Goal: Information Seeking & Learning: Learn about a topic

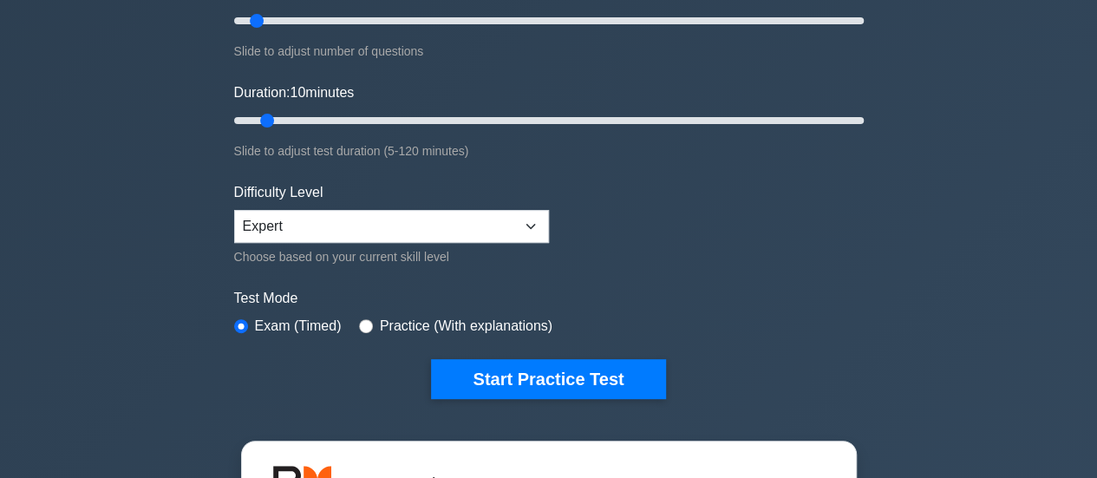
scroll to position [260, 0]
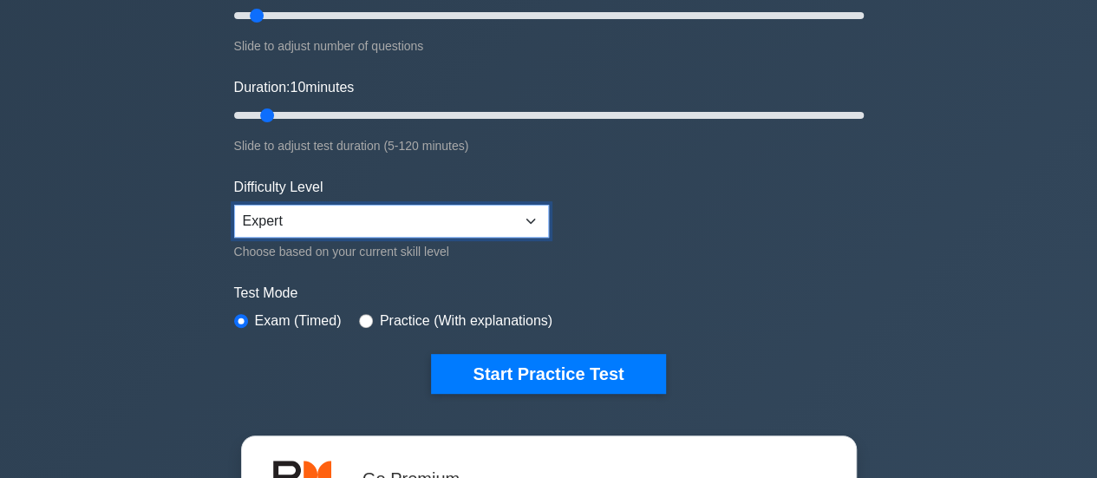
click at [546, 225] on select "Beginner Intermediate Expert" at bounding box center [391, 221] width 315 height 33
click at [767, 244] on form "Topics Scope Management Time Management Cost Management Quality Management Risk…" at bounding box center [549, 126] width 630 height 536
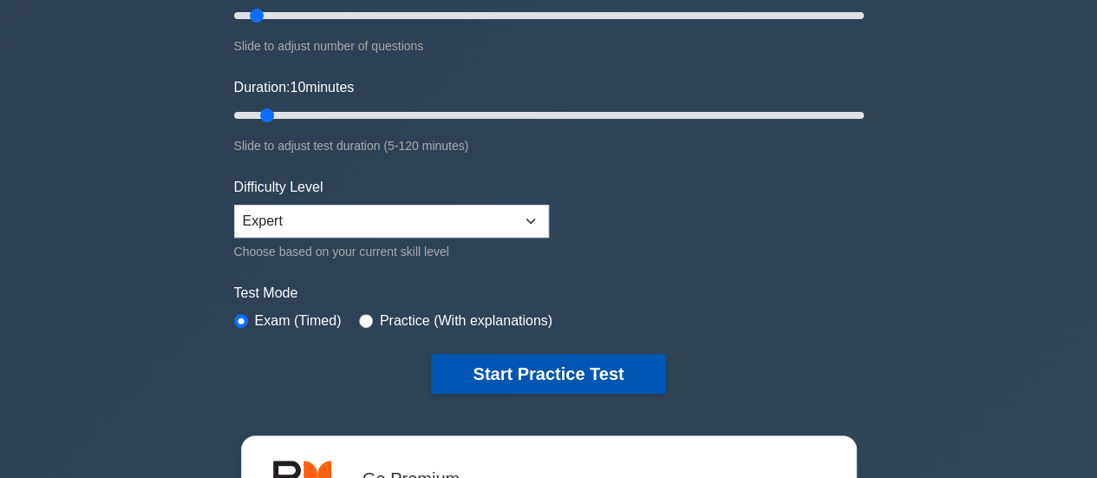
click at [569, 379] on button "Start Practice Test" at bounding box center [548, 374] width 234 height 40
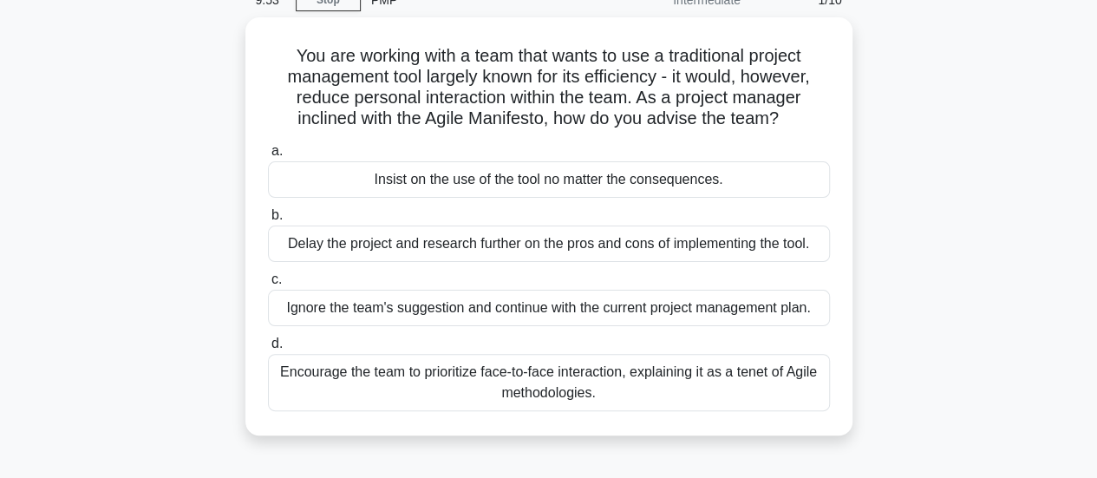
scroll to position [87, 0]
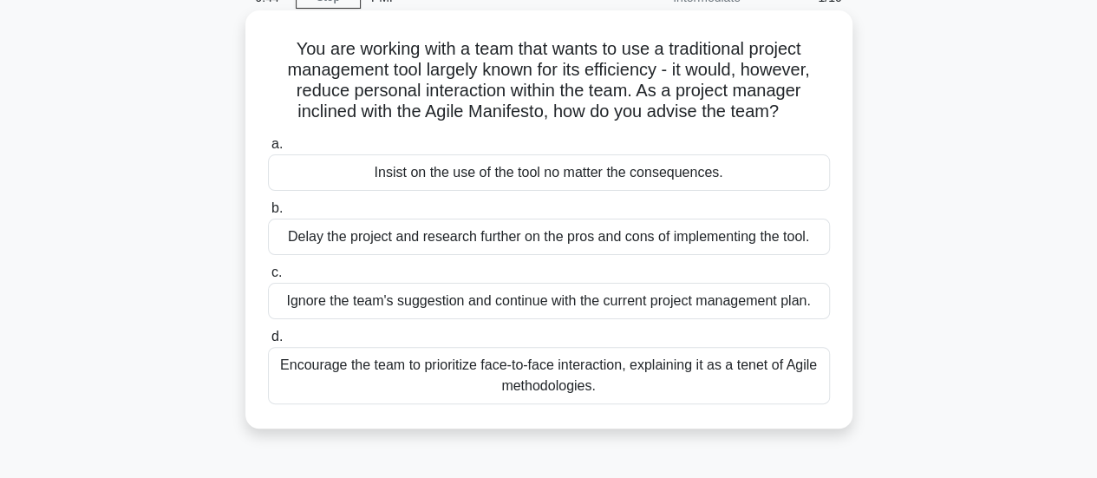
click at [795, 372] on div "Encourage the team to prioritize face-to-face interaction, explaining it as a t…" at bounding box center [549, 375] width 562 height 57
click at [268, 343] on input "d. Encourage the team to prioritize face-to-face interaction, explaining it as …" at bounding box center [268, 336] width 0 height 11
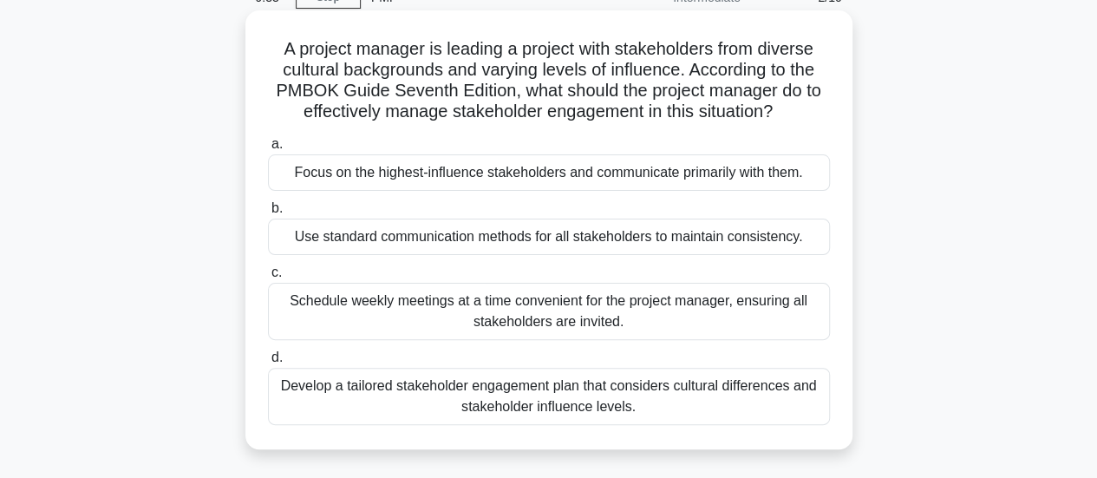
click at [794, 388] on div "Develop a tailored stakeholder engagement plan that considers cultural differen…" at bounding box center [549, 396] width 562 height 57
click at [268, 363] on input "d. Develop a tailored stakeholder engagement plan that considers cultural diffe…" at bounding box center [268, 357] width 0 height 11
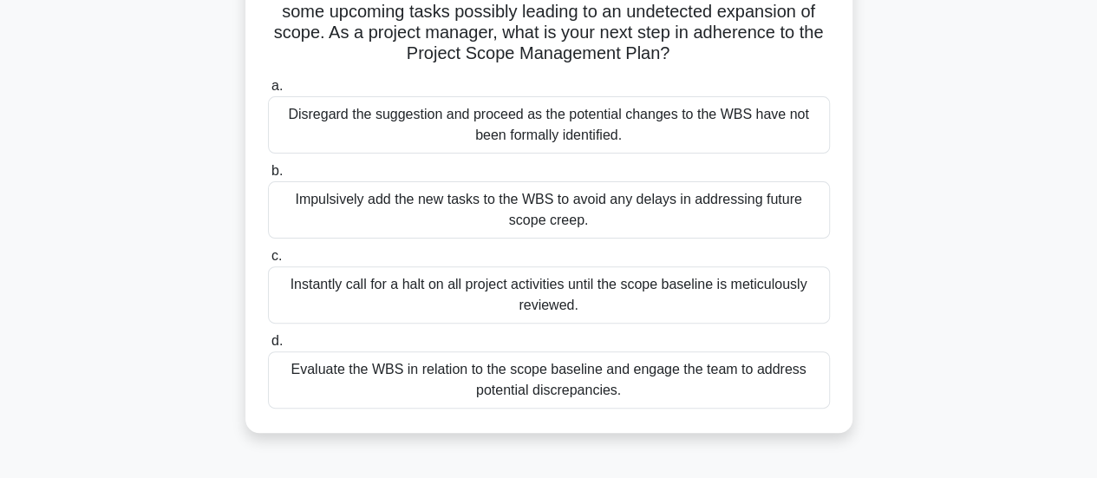
scroll to position [173, 0]
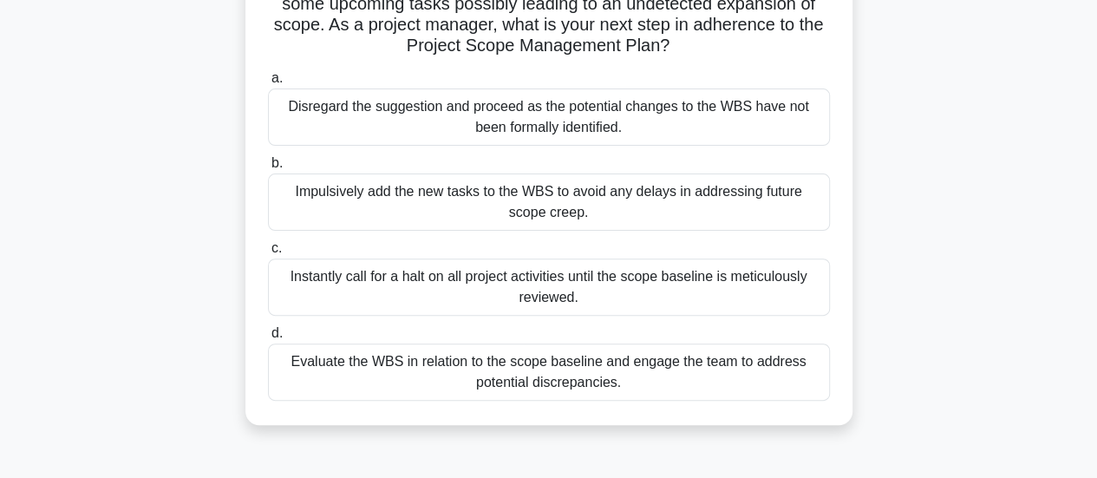
click at [795, 376] on div "Evaluate the WBS in relation to the scope baseline and engage the team to addre…" at bounding box center [549, 371] width 562 height 57
click at [268, 339] on input "d. Evaluate the WBS in relation to the scope baseline and engage the team to ad…" at bounding box center [268, 333] width 0 height 11
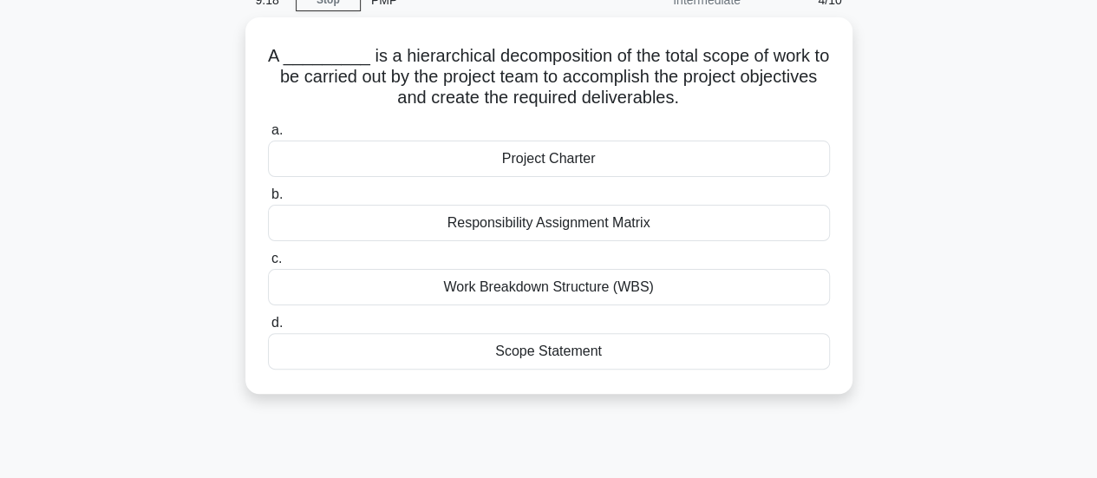
scroll to position [87, 0]
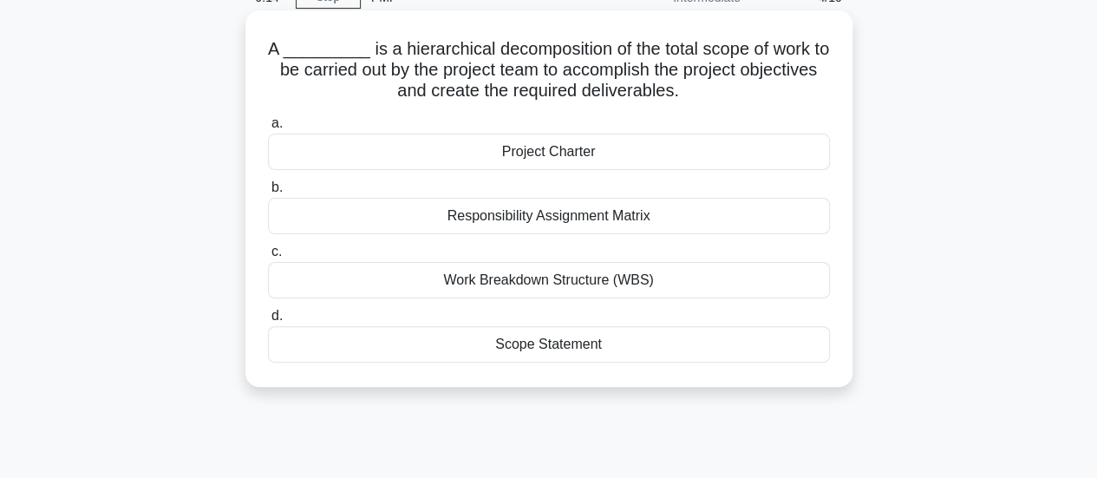
click at [793, 293] on div "Work Breakdown Structure (WBS)" at bounding box center [549, 280] width 562 height 36
click at [268, 258] on input "c. Work Breakdown Structure (WBS)" at bounding box center [268, 251] width 0 height 11
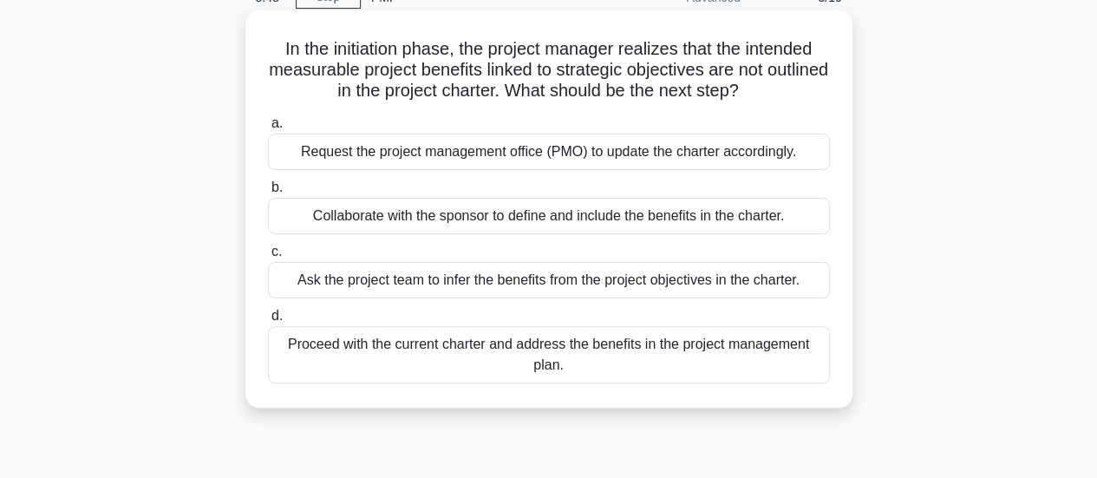
click at [814, 360] on div "Proceed with the current charter and address the benefits in the project manage…" at bounding box center [549, 354] width 562 height 57
click at [268, 322] on input "d. Proceed with the current charter and address the benefits in the project man…" at bounding box center [268, 315] width 0 height 11
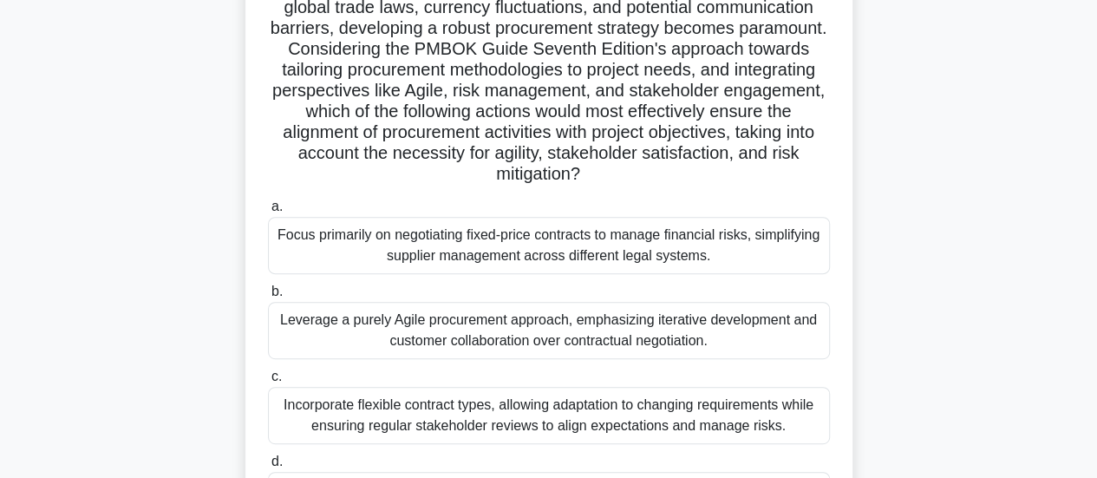
scroll to position [260, 0]
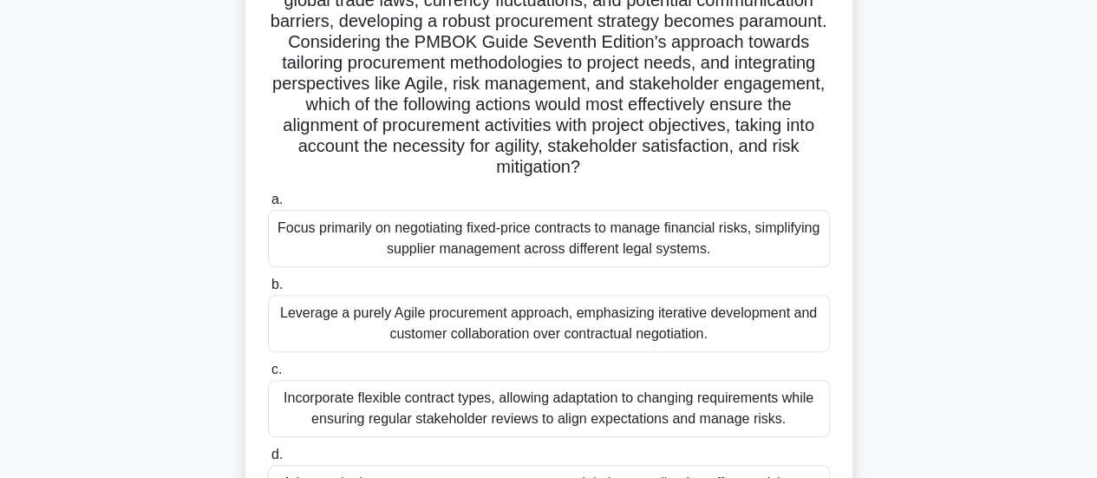
click at [788, 395] on div "Incorporate flexible contract types, allowing adaptation to changing requiremen…" at bounding box center [549, 408] width 562 height 57
click at [268, 376] on input "c. Incorporate flexible contract types, allowing adaptation to changing require…" at bounding box center [268, 369] width 0 height 11
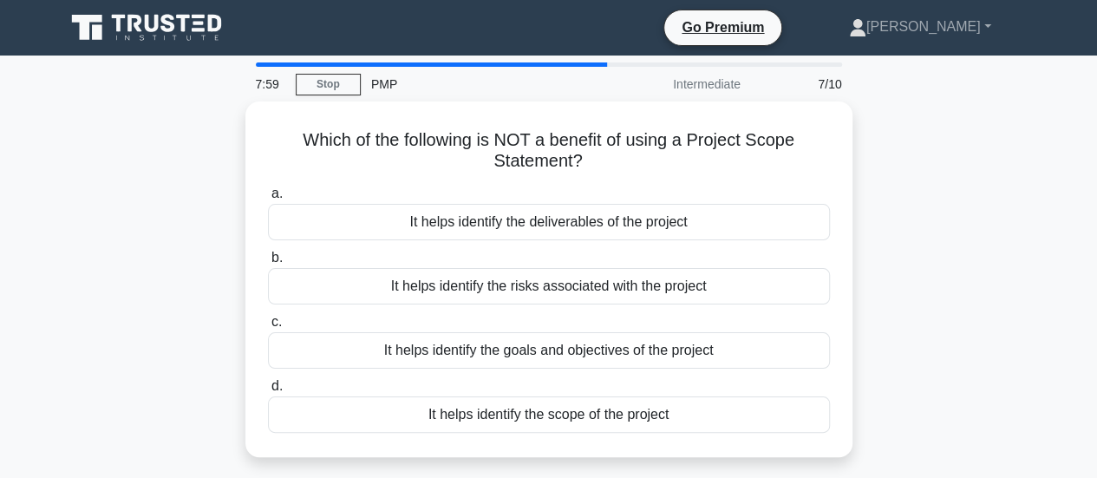
scroll to position [0, 0]
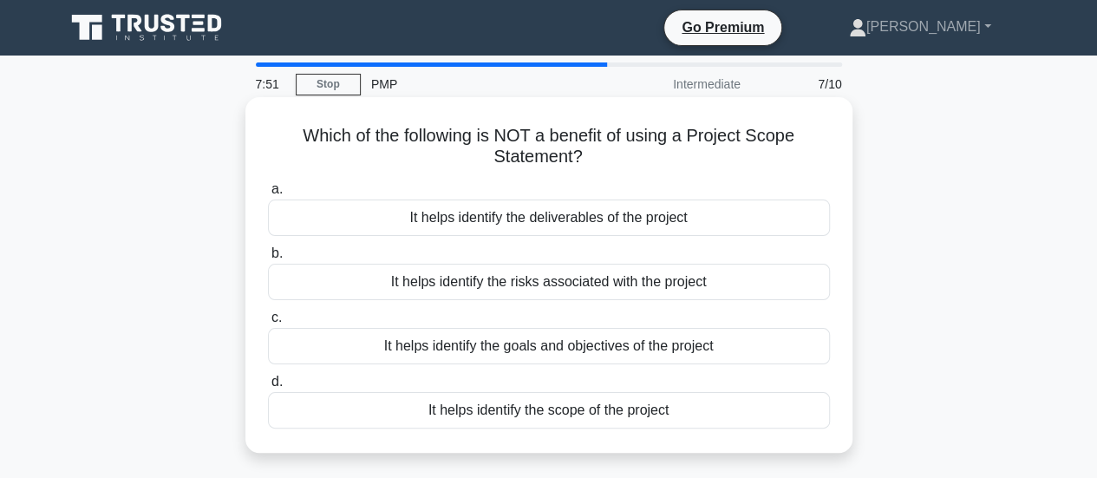
click at [807, 284] on div "It helps identify the risks associated with the project" at bounding box center [549, 282] width 562 height 36
click at [268, 259] on input "b. It helps identify the risks associated with the project" at bounding box center [268, 253] width 0 height 11
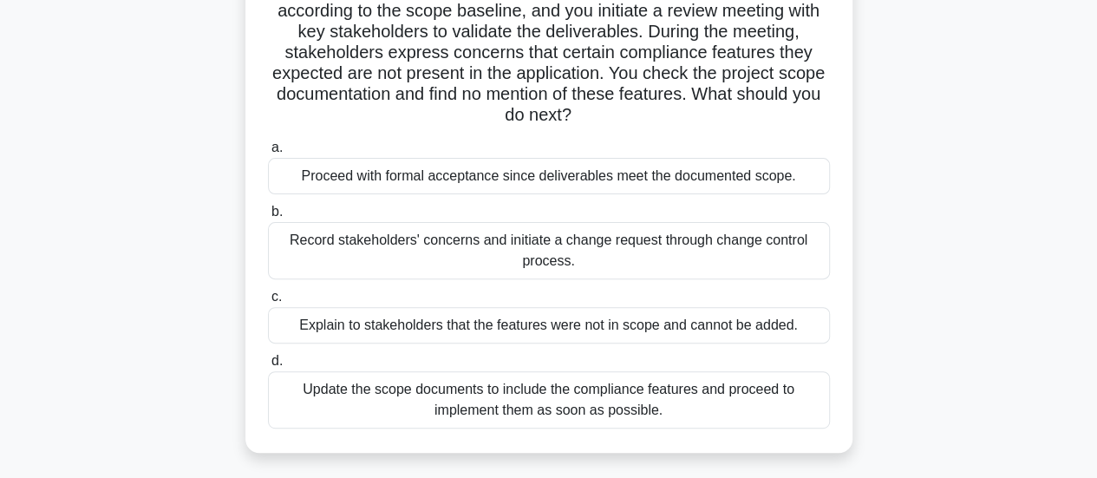
scroll to position [173, 0]
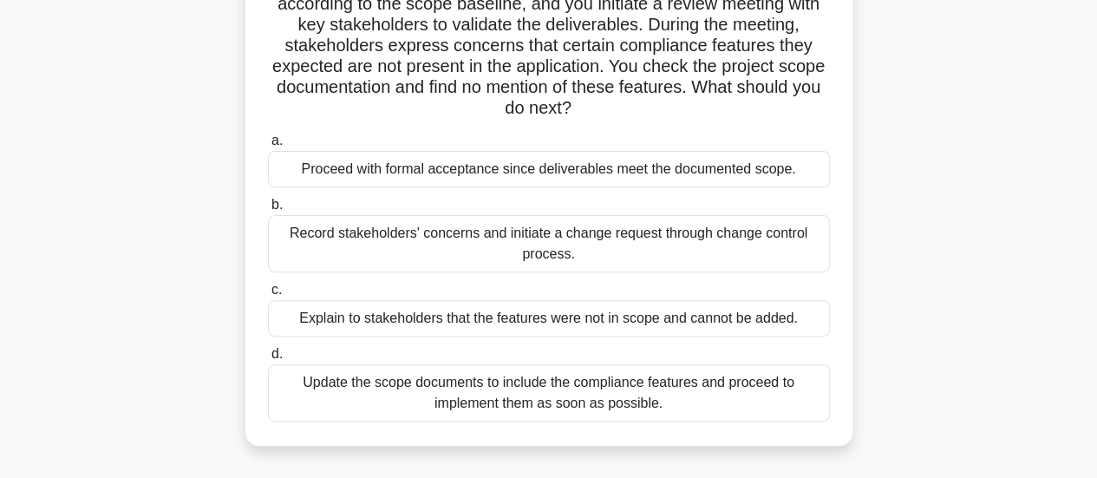
click at [820, 409] on div "Update the scope documents to include the compliance features and proceed to im…" at bounding box center [549, 392] width 562 height 57
click at [268, 360] on input "d. Update the scope documents to include the compliance features and proceed to…" at bounding box center [268, 354] width 0 height 11
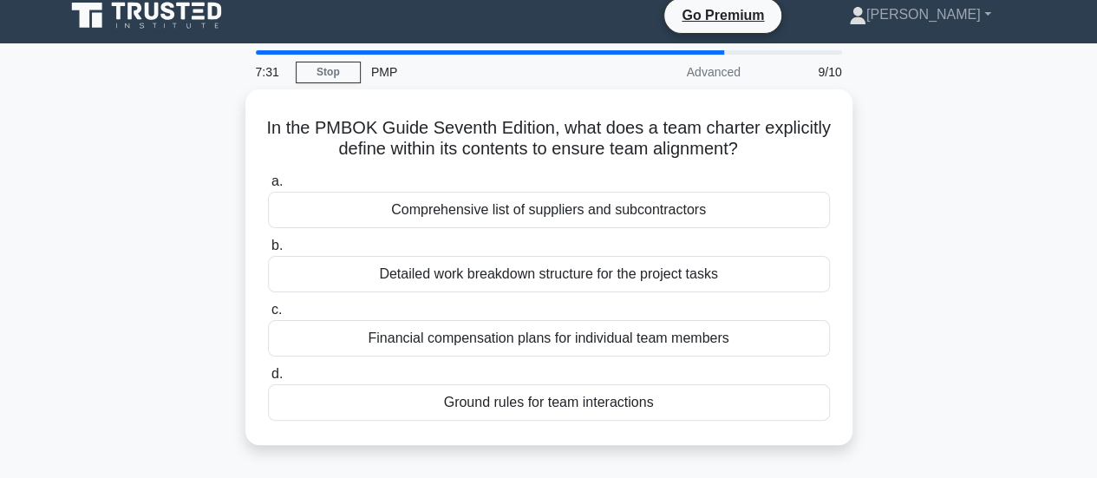
scroll to position [0, 0]
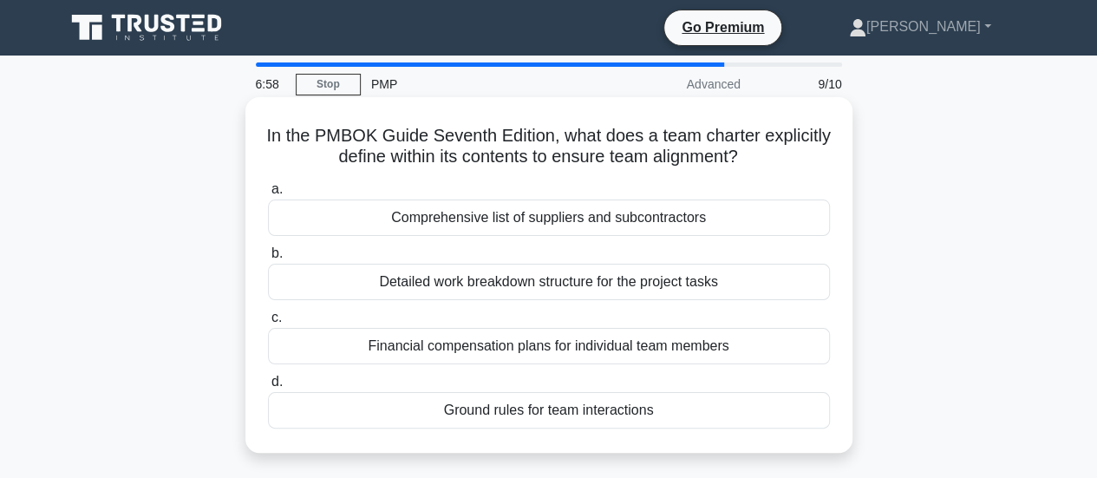
click at [787, 291] on div "Detailed work breakdown structure for the project tasks" at bounding box center [549, 282] width 562 height 36
click at [268, 259] on input "b. Detailed work breakdown structure for the project tasks" at bounding box center [268, 253] width 0 height 11
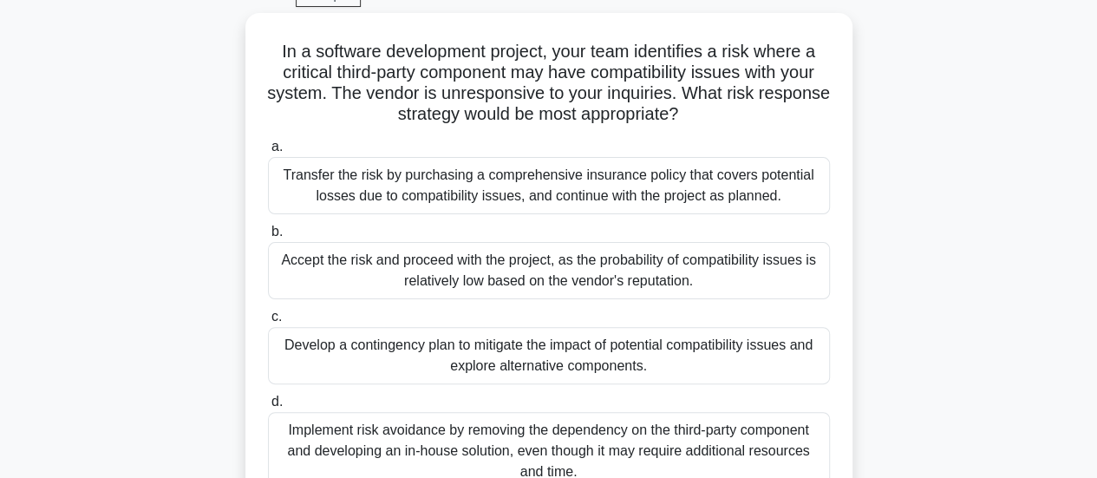
scroll to position [87, 0]
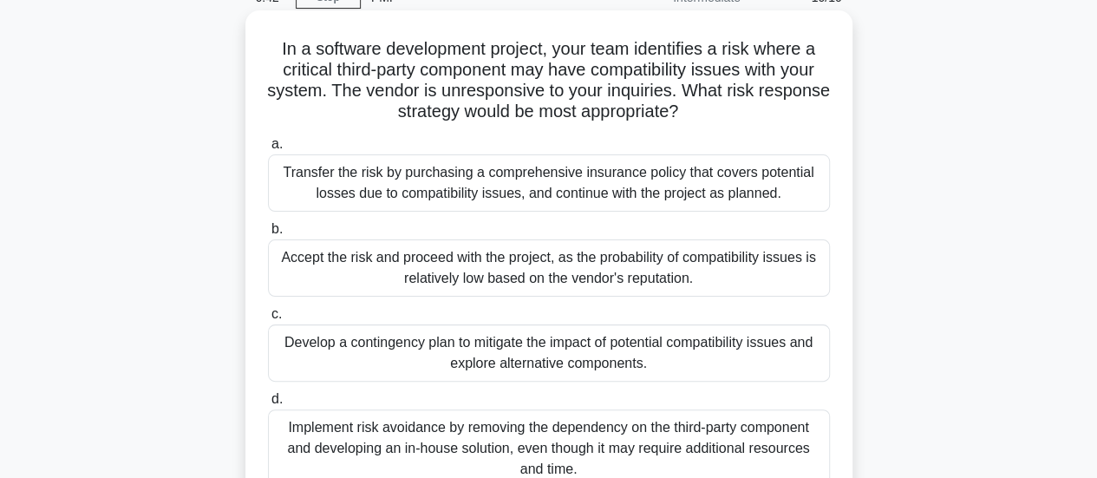
click at [790, 354] on div "Develop a contingency plan to mitigate the impact of potential compatibility is…" at bounding box center [549, 352] width 562 height 57
click at [268, 320] on input "c. Develop a contingency plan to mitigate the impact of potential compatibility…" at bounding box center [268, 314] width 0 height 11
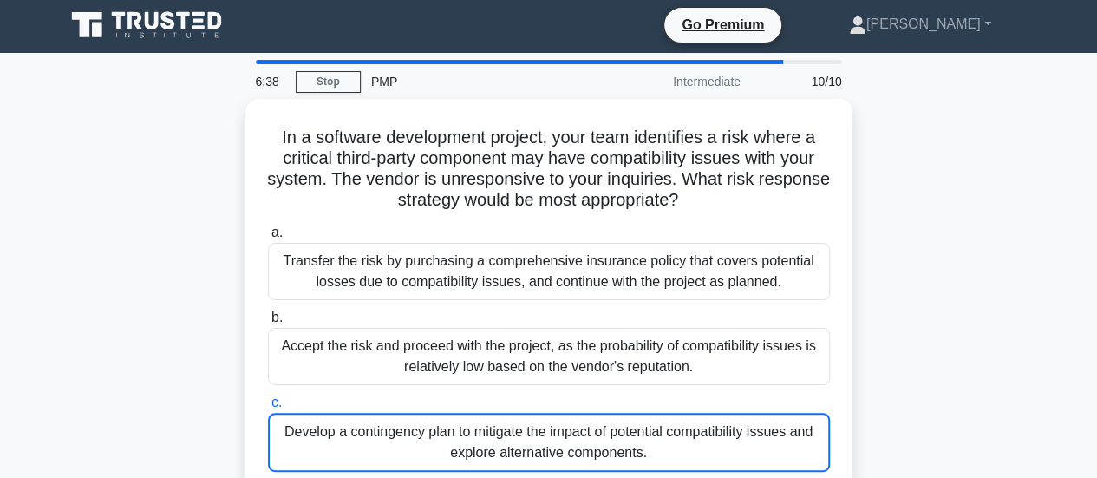
scroll to position [0, 0]
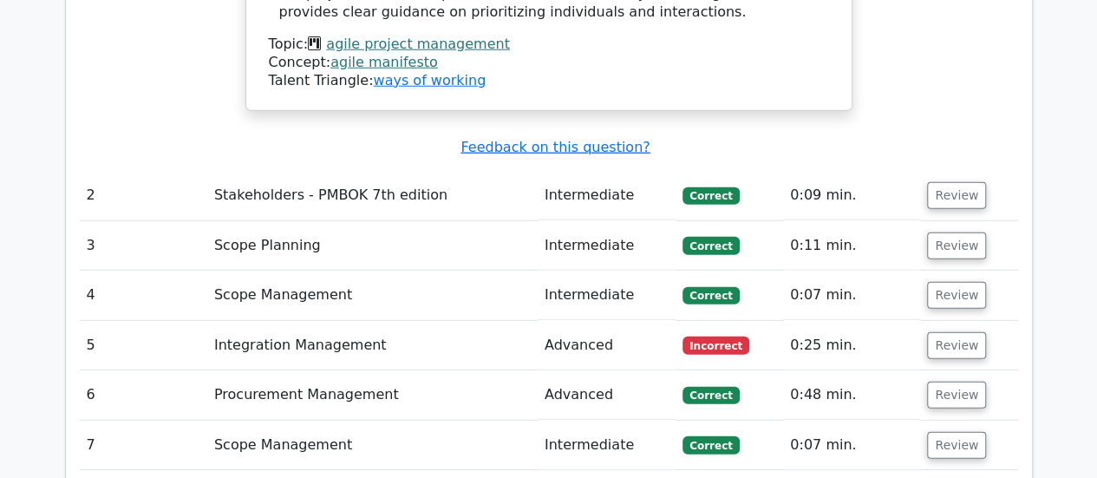
scroll to position [2342, 0]
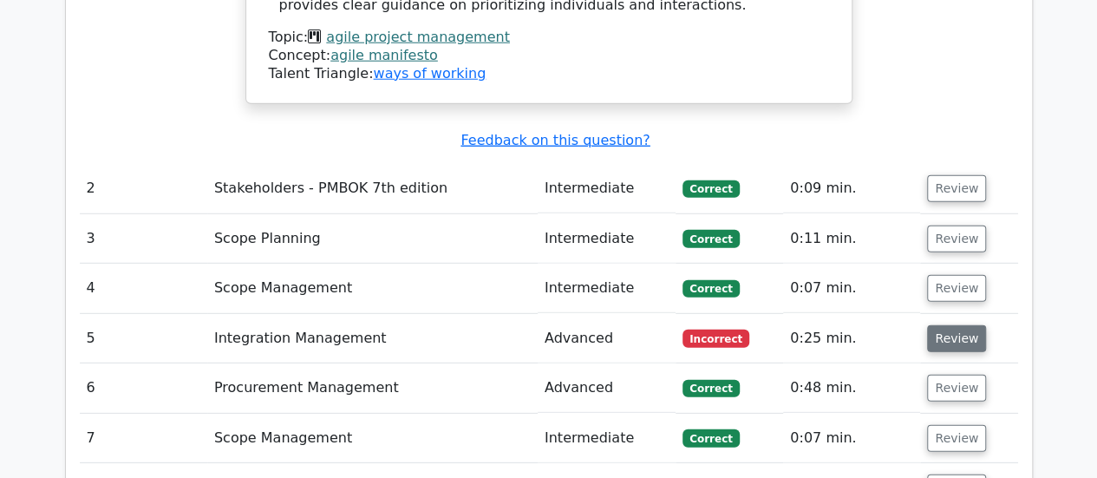
click at [946, 325] on button "Review" at bounding box center [956, 338] width 59 height 27
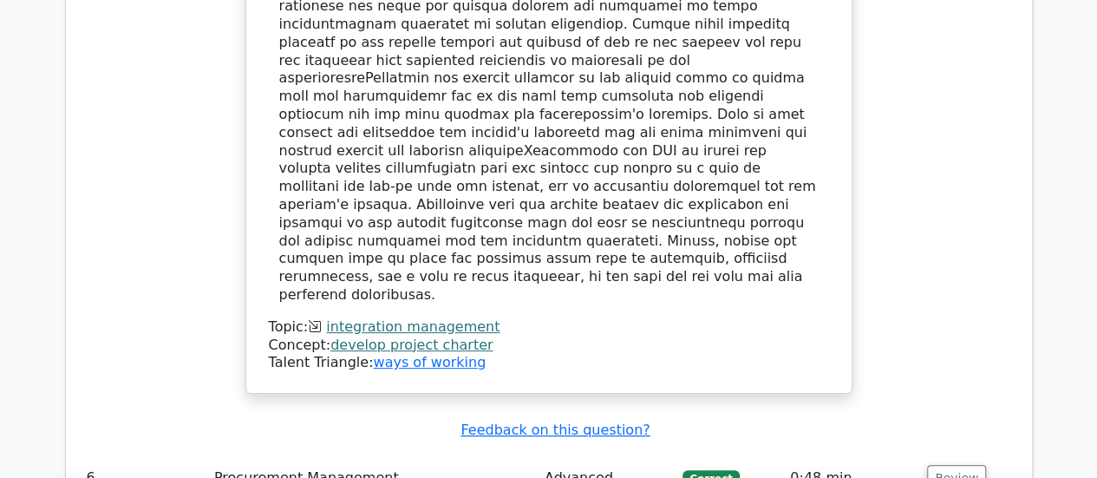
scroll to position [3296, 0]
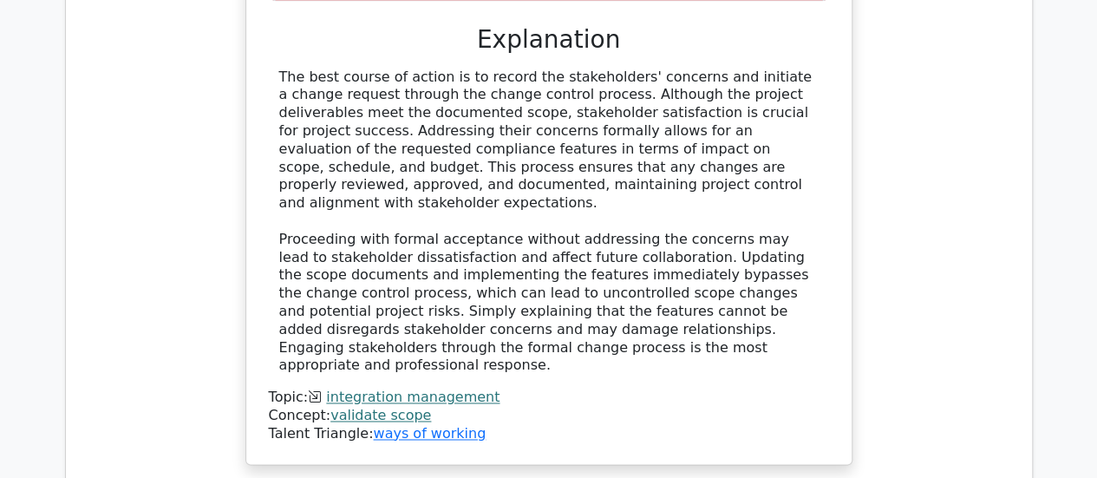
scroll to position [4423, 0]
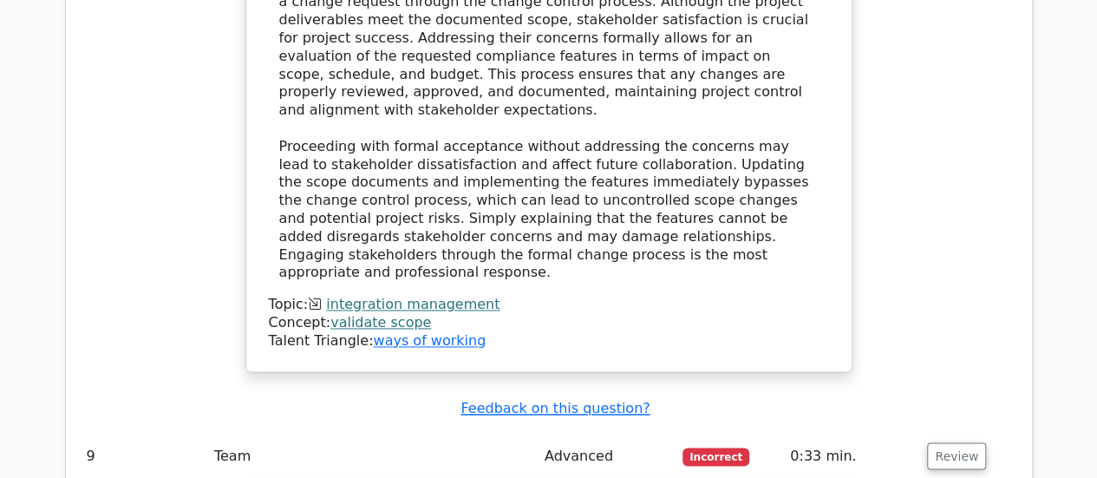
scroll to position [4510, 0]
